Goal: Information Seeking & Learning: Learn about a topic

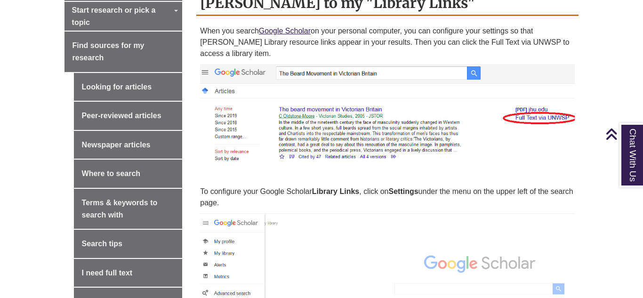
scroll to position [306, 0]
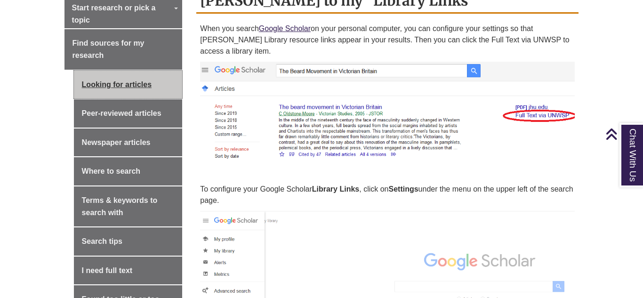
click at [113, 71] on link "Looking for articles" at bounding box center [128, 85] width 109 height 28
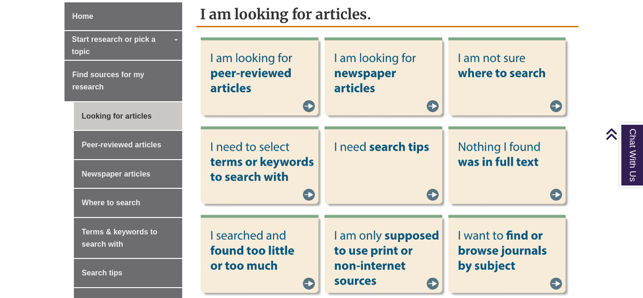
scroll to position [275, 0]
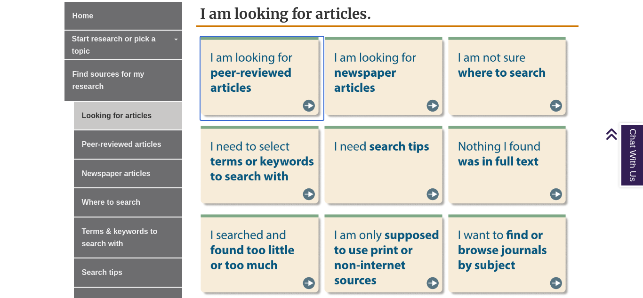
click at [307, 99] on img at bounding box center [262, 78] width 124 height 84
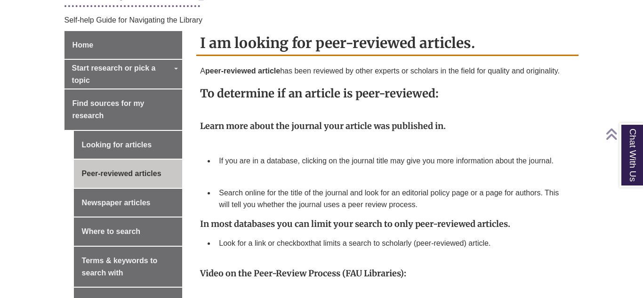
scroll to position [247, 0]
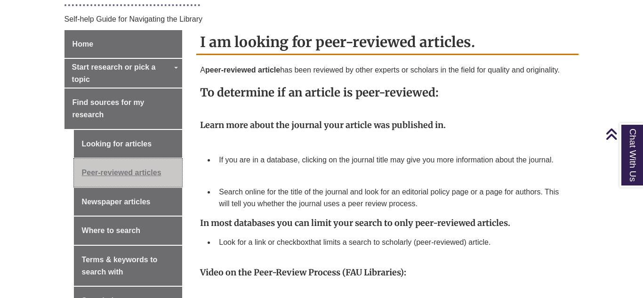
click at [127, 162] on link "Peer-reviewed articles" at bounding box center [128, 173] width 109 height 28
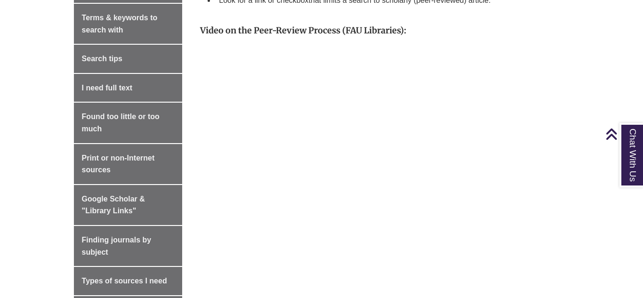
scroll to position [484, 0]
